Goal: Information Seeking & Learning: Learn about a topic

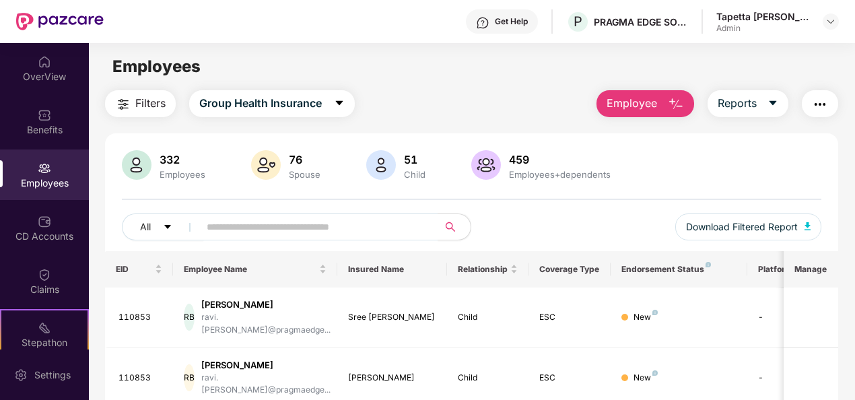
scroll to position [100, 0]
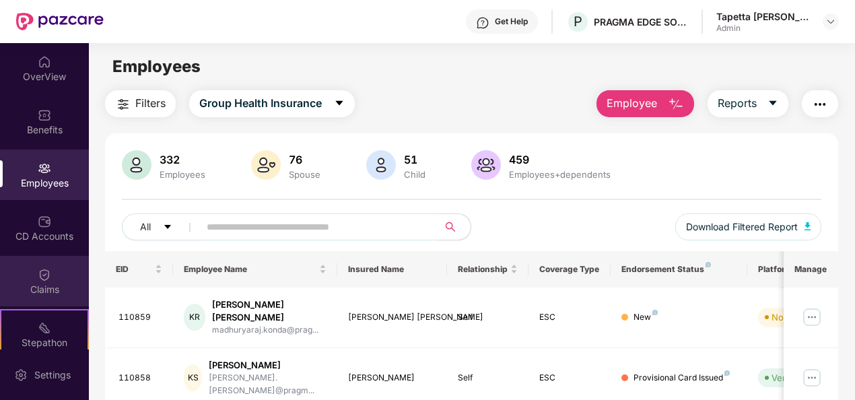
click at [46, 276] on img at bounding box center [44, 274] width 13 height 13
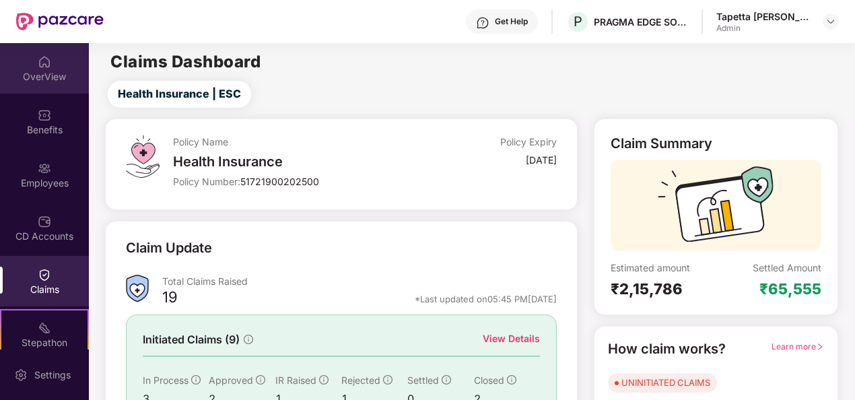
click at [36, 75] on div "OverView" at bounding box center [44, 76] width 89 height 13
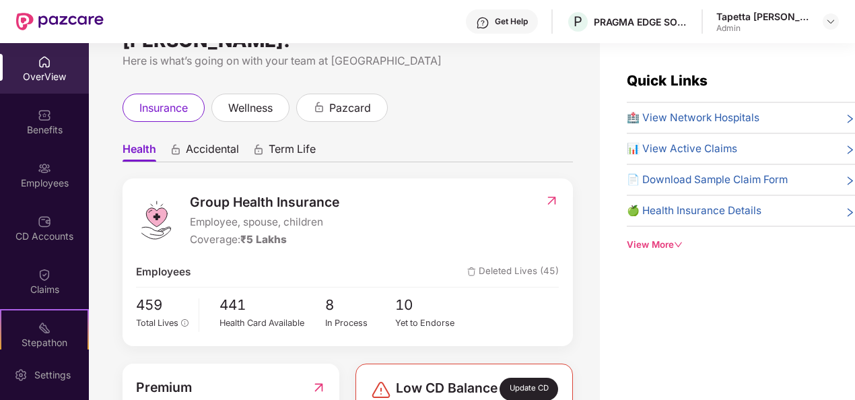
scroll to position [67, 0]
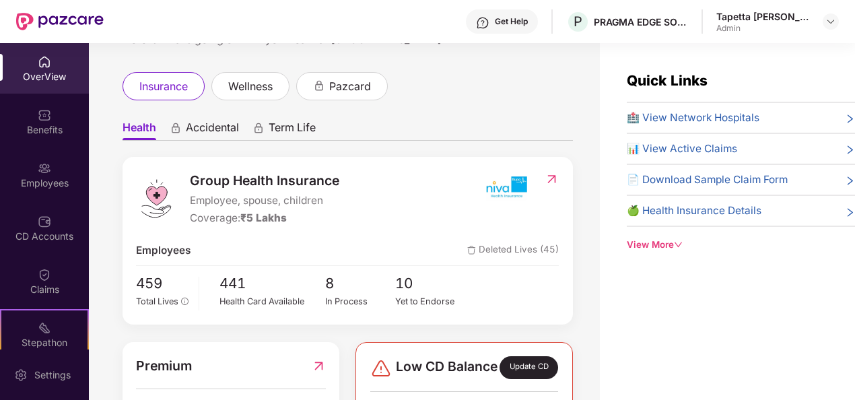
click at [277, 213] on span "₹5 Lakhs" at bounding box center [263, 217] width 46 height 13
click at [700, 115] on span "🏥 View Network Hospitals" at bounding box center [693, 118] width 133 height 16
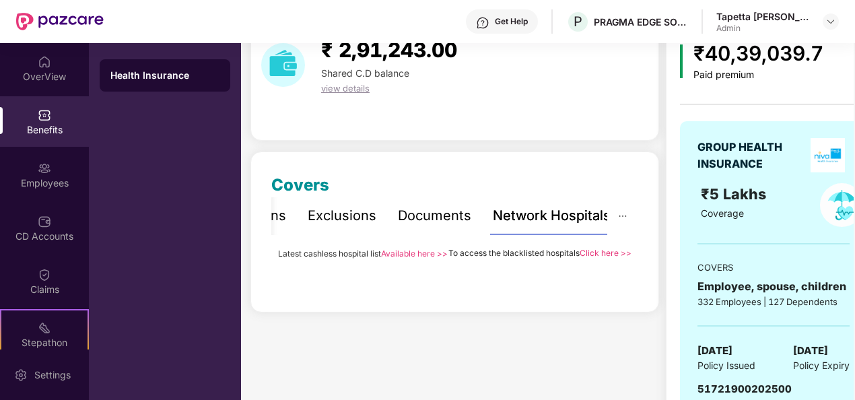
scroll to position [0, 0]
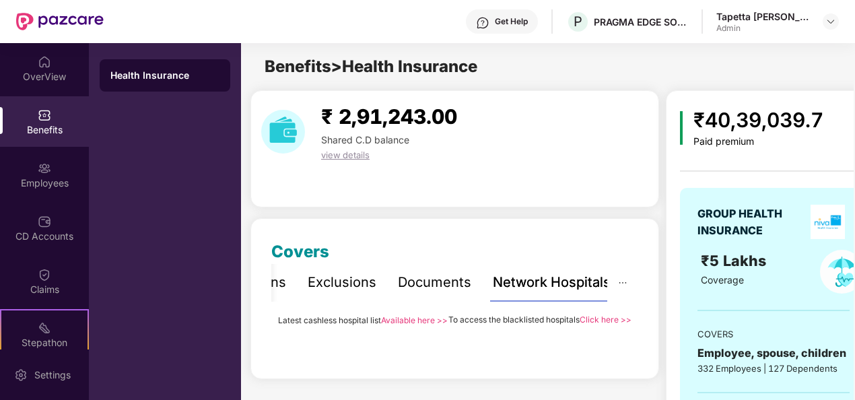
click at [420, 318] on link "Available here >>" at bounding box center [414, 320] width 67 height 10
click at [604, 317] on link "Click here >>" at bounding box center [605, 319] width 52 height 10
click at [397, 319] on link "Available here >>" at bounding box center [414, 320] width 67 height 10
click at [38, 54] on div at bounding box center [44, 60] width 13 height 13
